Goal: Navigation & Orientation: Find specific page/section

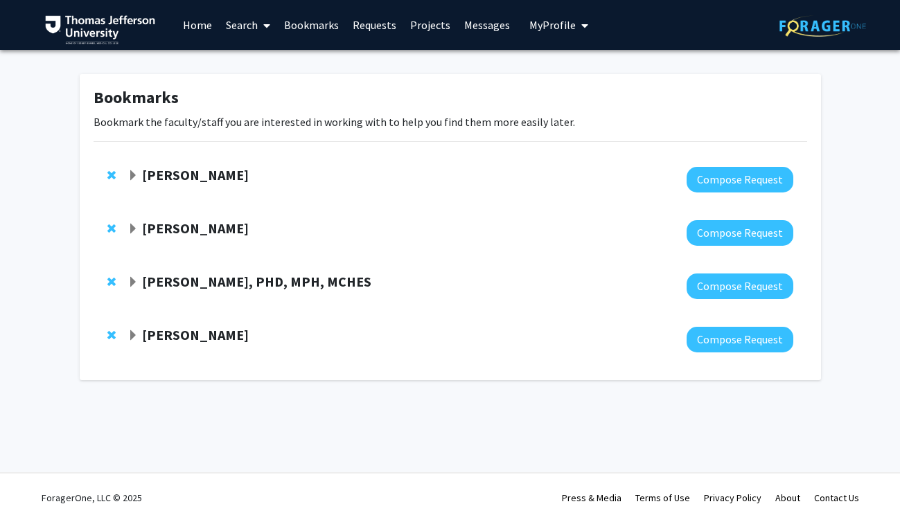
click at [137, 333] on span "Expand Amy Cunningham Bookmark" at bounding box center [132, 335] width 11 height 11
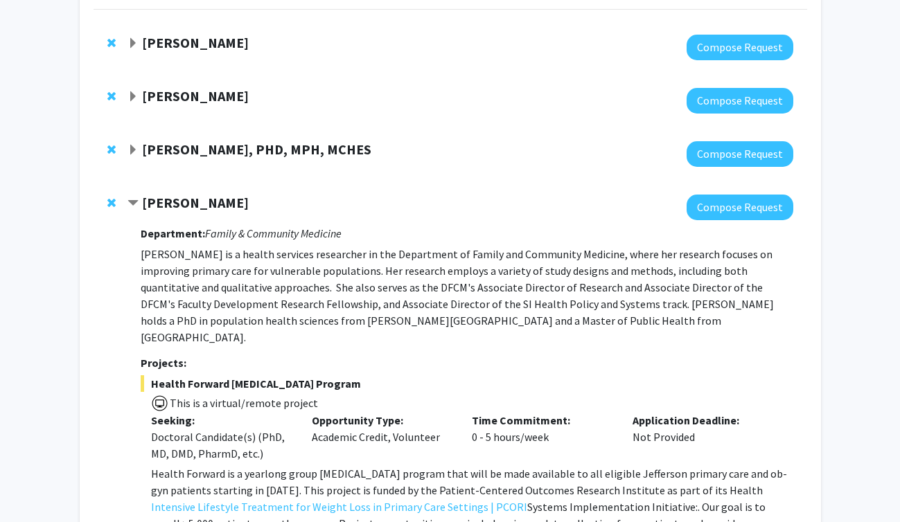
scroll to position [131, 0]
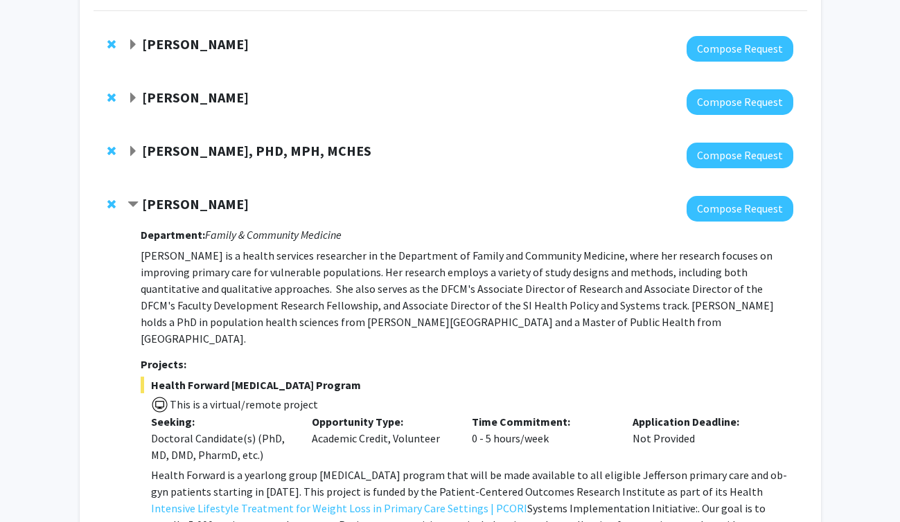
click at [130, 150] on span "Expand Rickie Brawer, PHD, MPH, MCHES Bookmark" at bounding box center [132, 151] width 11 height 11
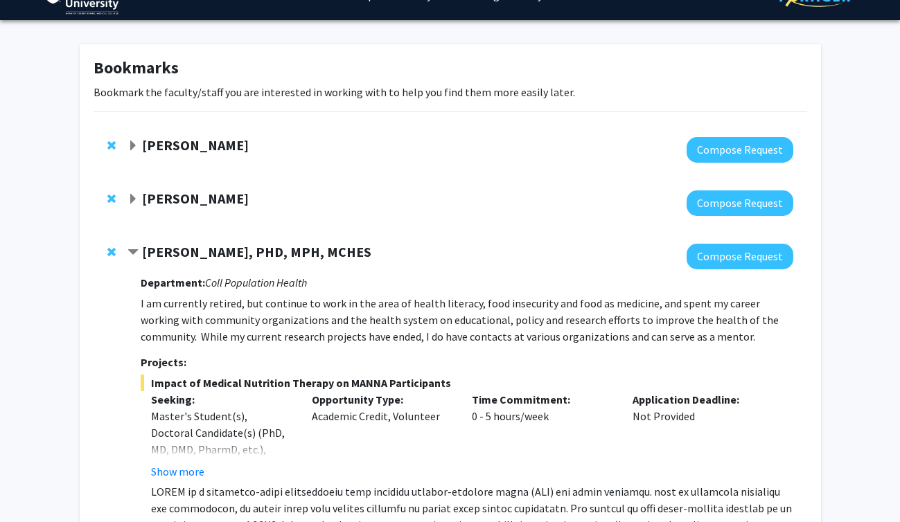
scroll to position [24, 0]
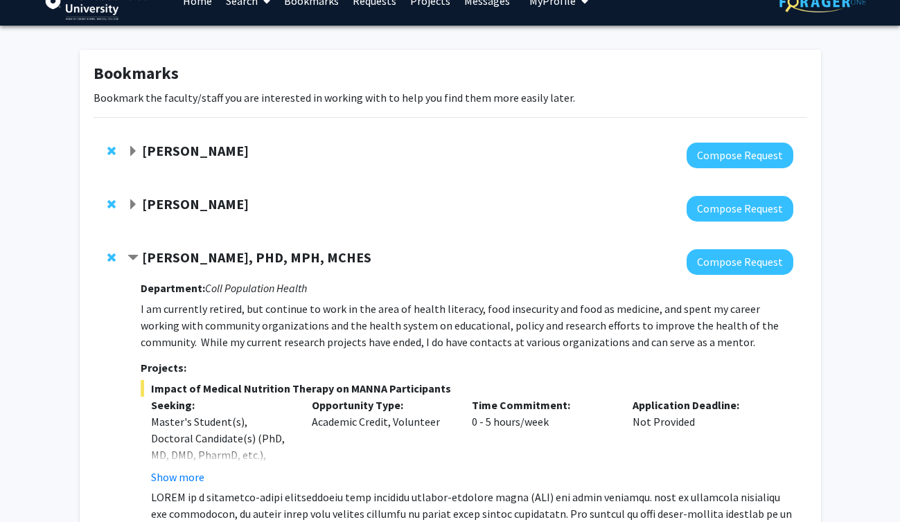
click at [133, 200] on span "Expand Danielle Tholey Bookmark" at bounding box center [132, 205] width 11 height 11
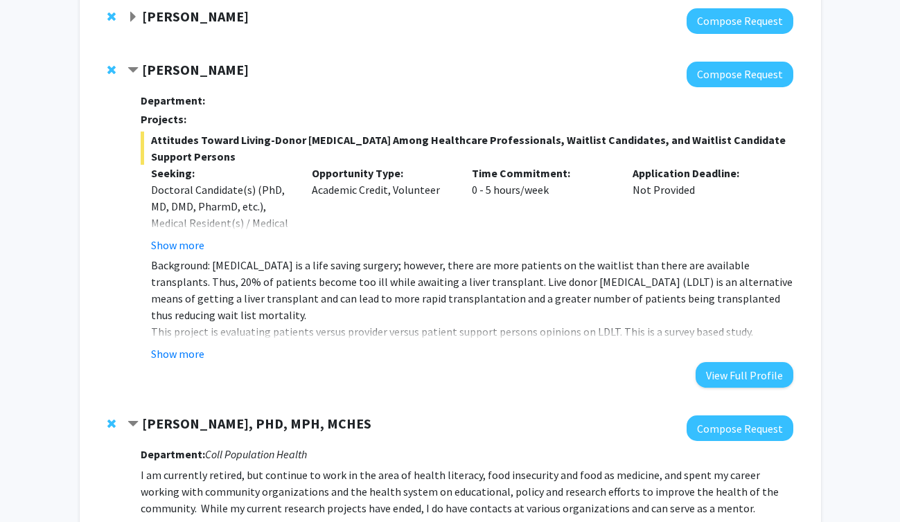
scroll to position [160, 0]
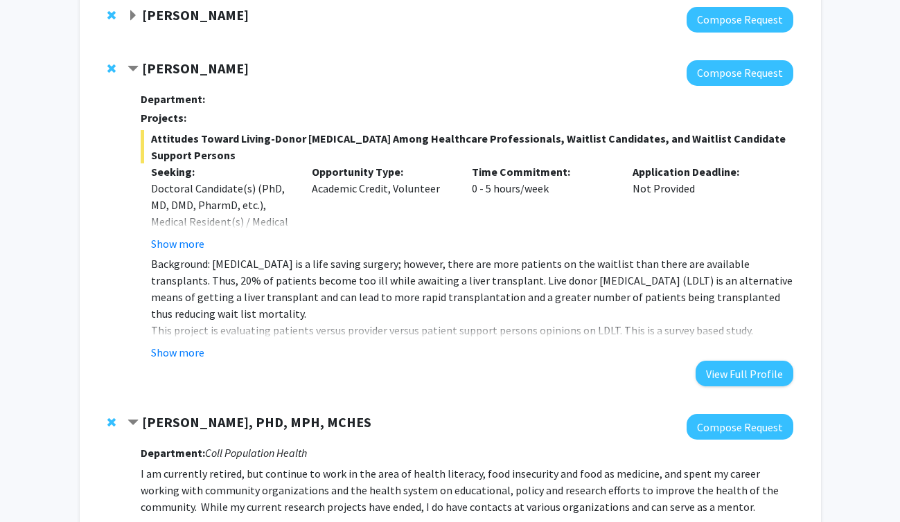
click at [130, 64] on span "Contract Danielle Tholey Bookmark" at bounding box center [132, 69] width 11 height 11
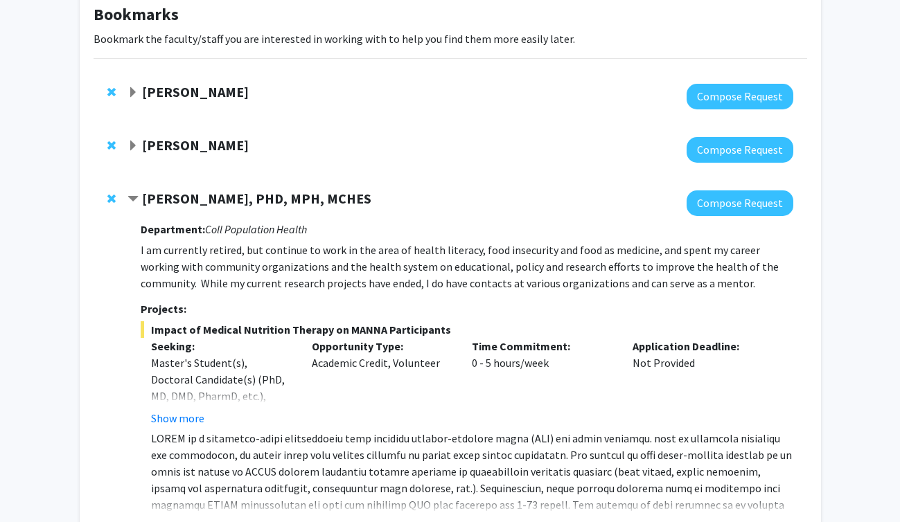
scroll to position [60, 0]
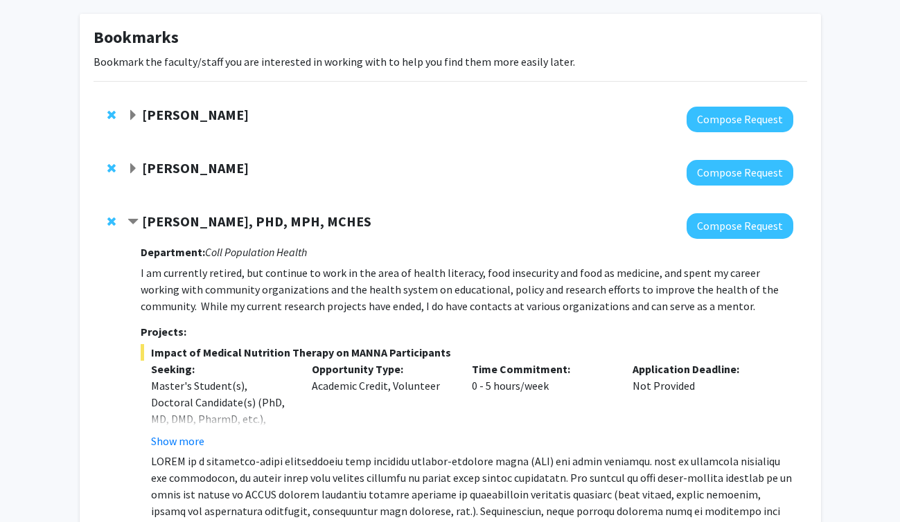
click at [132, 112] on span "Expand Gregory Jaffe Bookmark" at bounding box center [132, 115] width 11 height 11
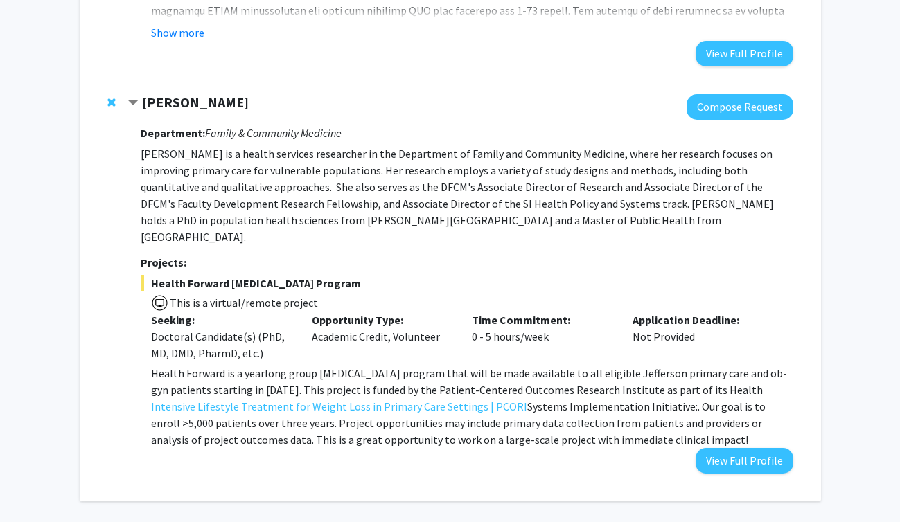
scroll to position [1031, 0]
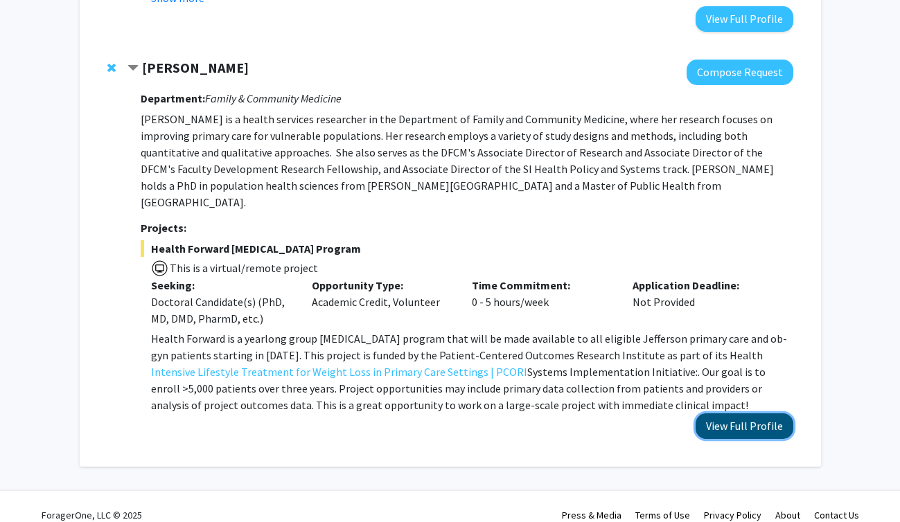
click at [751, 414] on button "View Full Profile" at bounding box center [745, 427] width 98 height 26
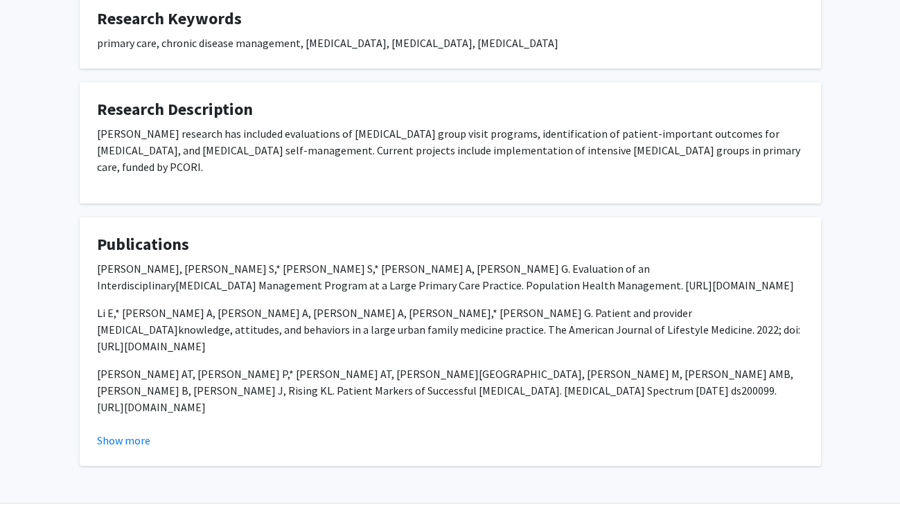
scroll to position [688, 0]
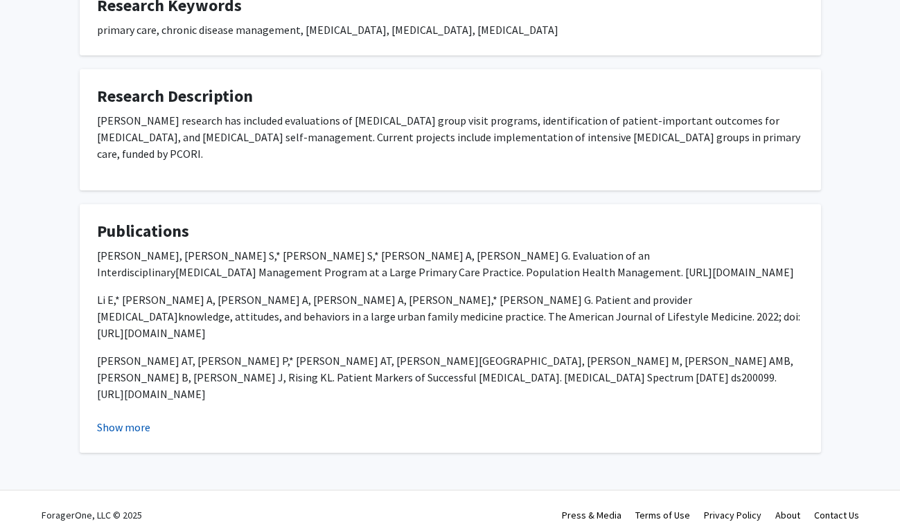
click at [116, 419] on button "Show more" at bounding box center [123, 427] width 53 height 17
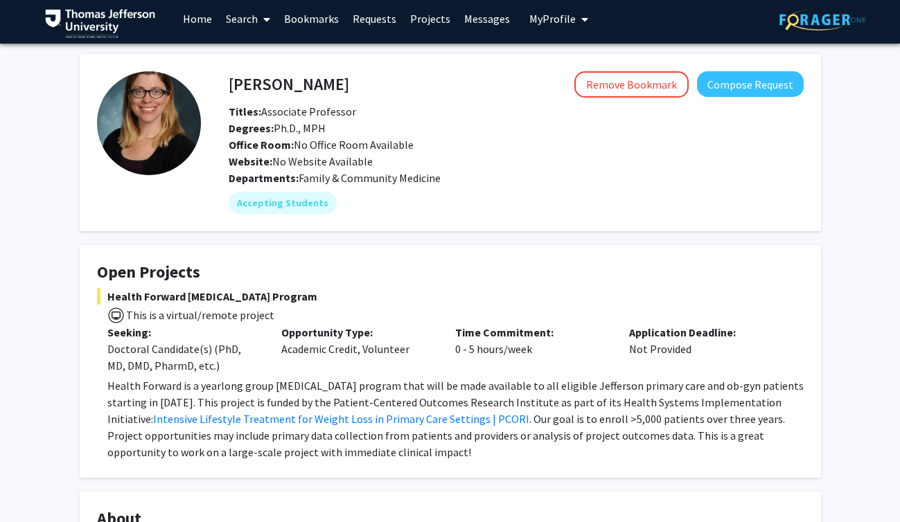
scroll to position [0, 0]
